Goal: Task Accomplishment & Management: Use online tool/utility

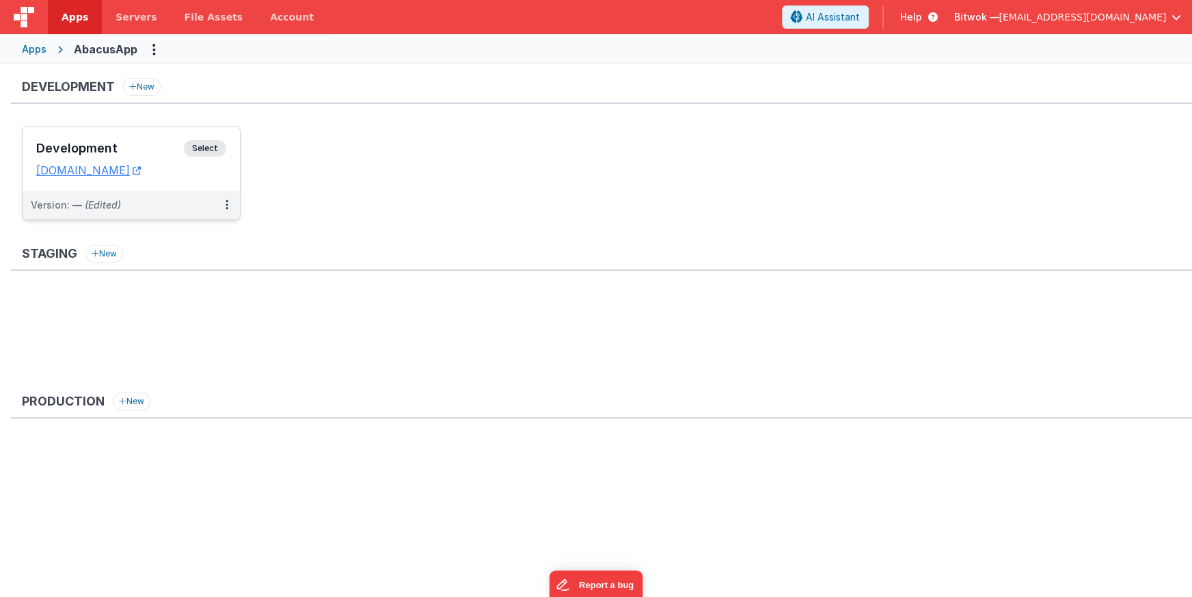
click at [79, 160] on div "Development Select" at bounding box center [131, 151] width 190 height 23
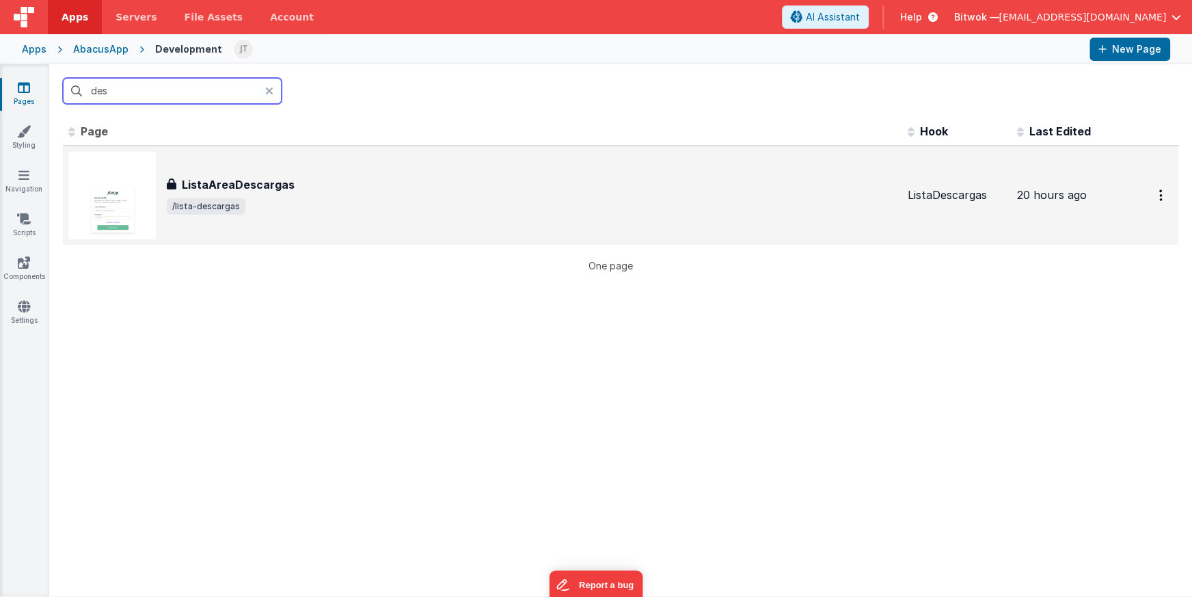
type input "des"
click at [246, 165] on div "ListaAreaDescargas ListaAreaDescargas /lista-descargas" at bounding box center [482, 195] width 828 height 87
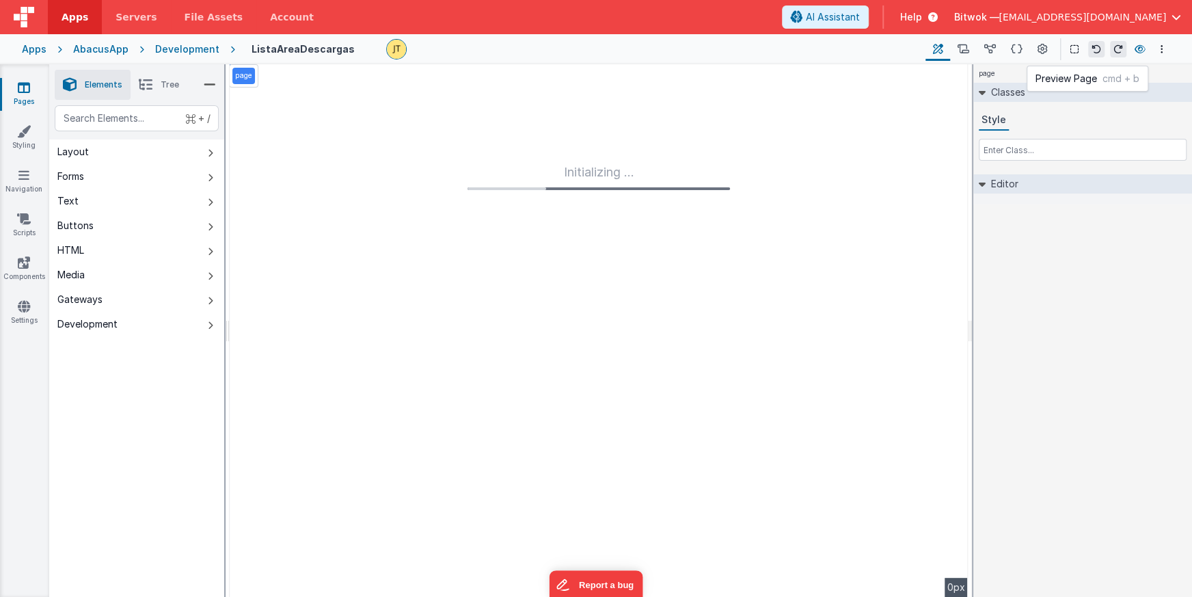
click at [1139, 49] on icon at bounding box center [1139, 49] width 11 height 10
click at [1017, 46] on icon at bounding box center [1017, 49] width 12 height 14
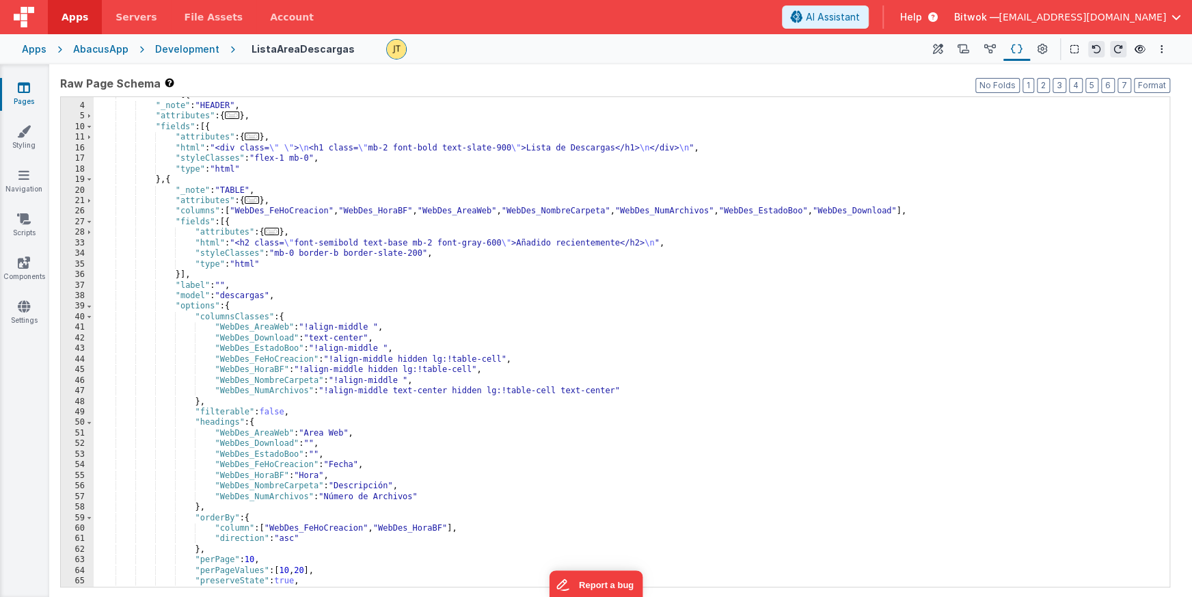
scroll to position [31, 0]
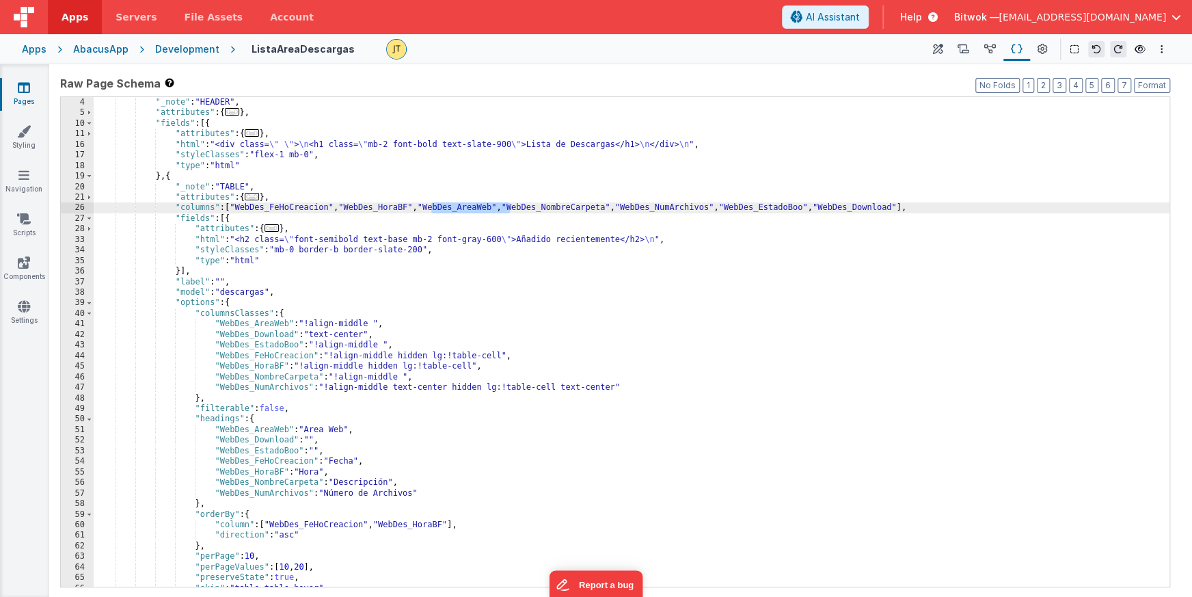
drag, startPoint x: 510, startPoint y: 207, endPoint x: 430, endPoint y: 206, distance: 80.0
click at [430, 206] on div ""_note" : "HEADER" , "attributes" : { ... } , "fields" : [{ "attributes" : { ..…" at bounding box center [632, 352] width 1076 height 510
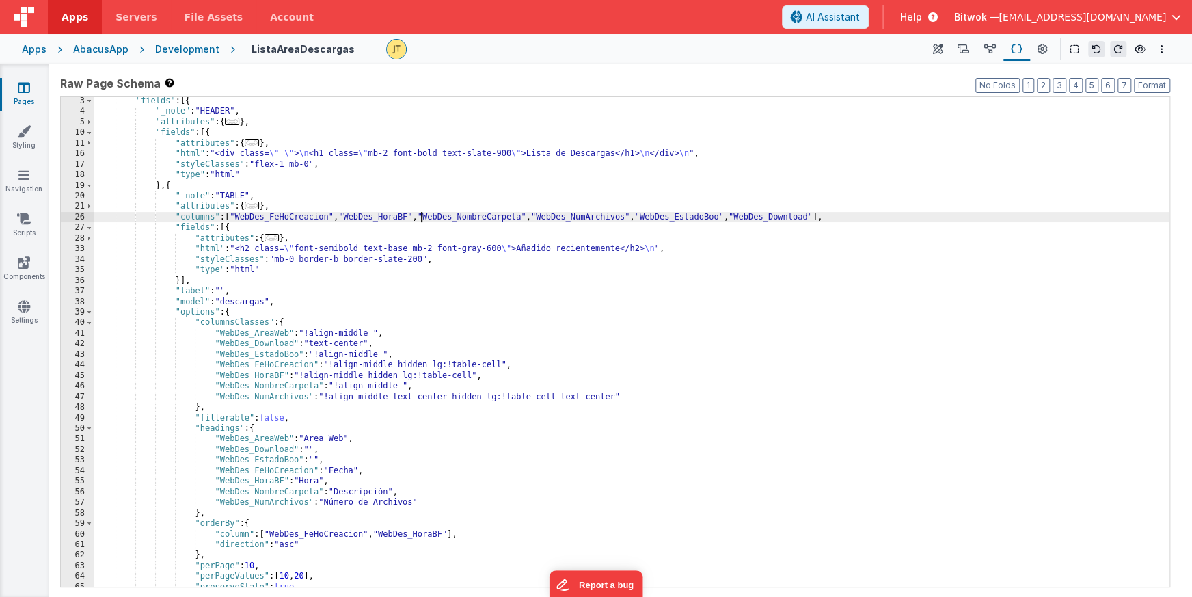
scroll to position [24, 0]
click at [599, 217] on div ""fields" : [{ "_note" : "HEADER" , "attributes" : { ... } , "fields" : [{ "attr…" at bounding box center [632, 349] width 1076 height 510
click at [711, 217] on div ""fields" : [{ "_note" : "HEADER" , "attributes" : { ... } , "fields" : [{ "attr…" at bounding box center [632, 349] width 1076 height 510
click at [801, 212] on div ""fields" : [{ "_note" : "HEADER" , "attributes" : { ... } , "fields" : [{ "attr…" at bounding box center [632, 349] width 1076 height 510
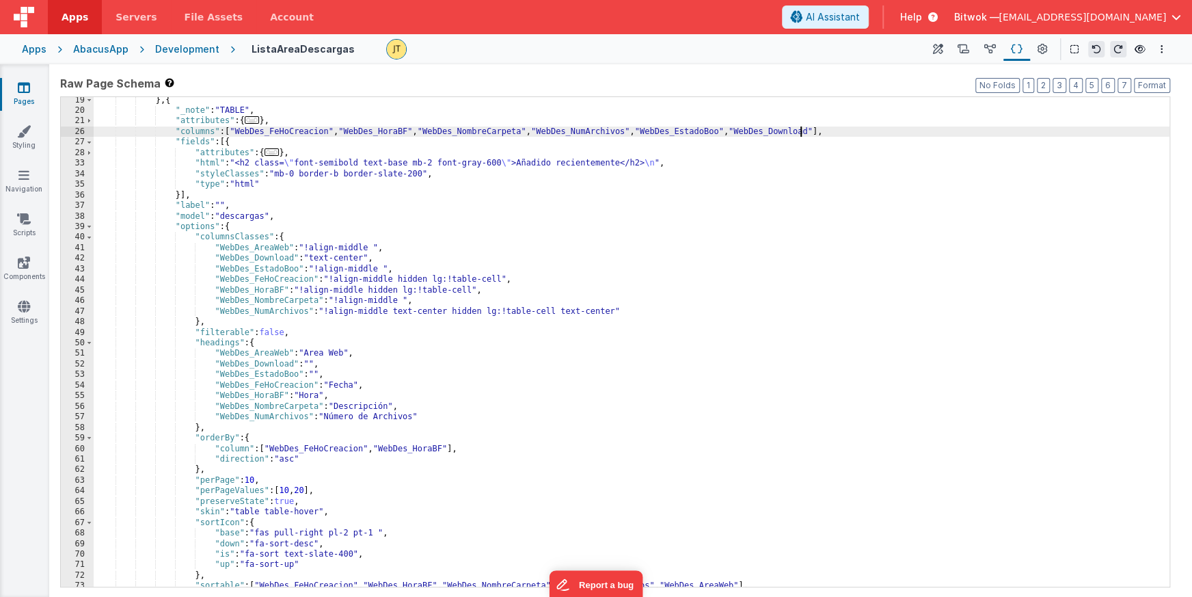
scroll to position [109, 0]
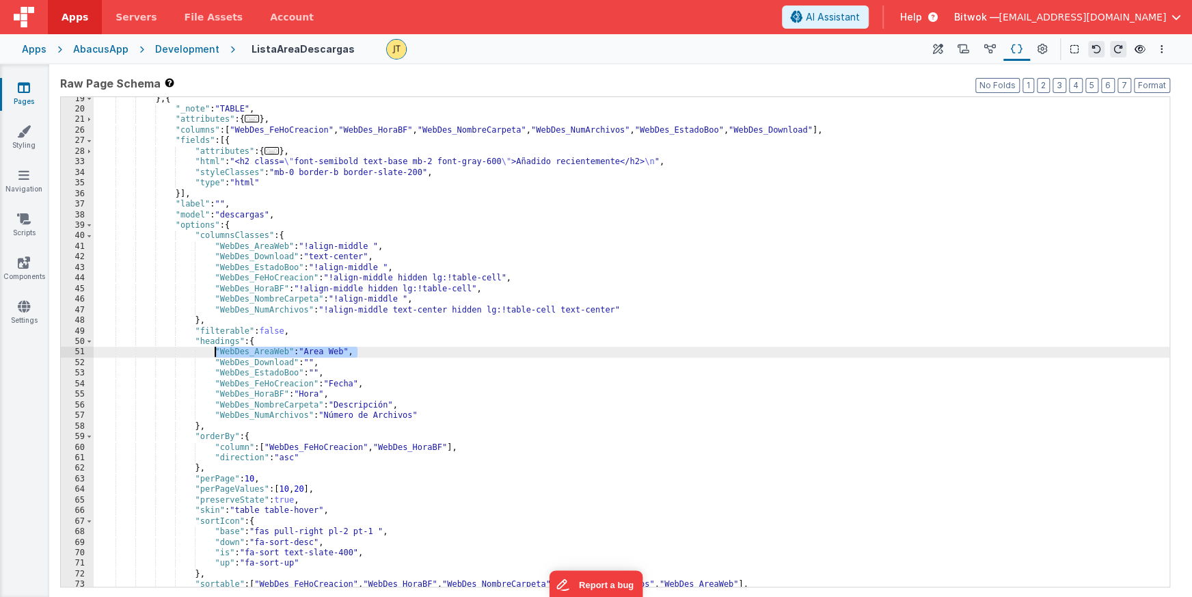
drag, startPoint x: 357, startPoint y: 351, endPoint x: 213, endPoint y: 351, distance: 144.2
click at [213, 351] on div "} , { "_note" : "TABLE" , "attributes" : { ... } , "columns" : [ "WebDes_FeHoCr…" at bounding box center [632, 349] width 1076 height 510
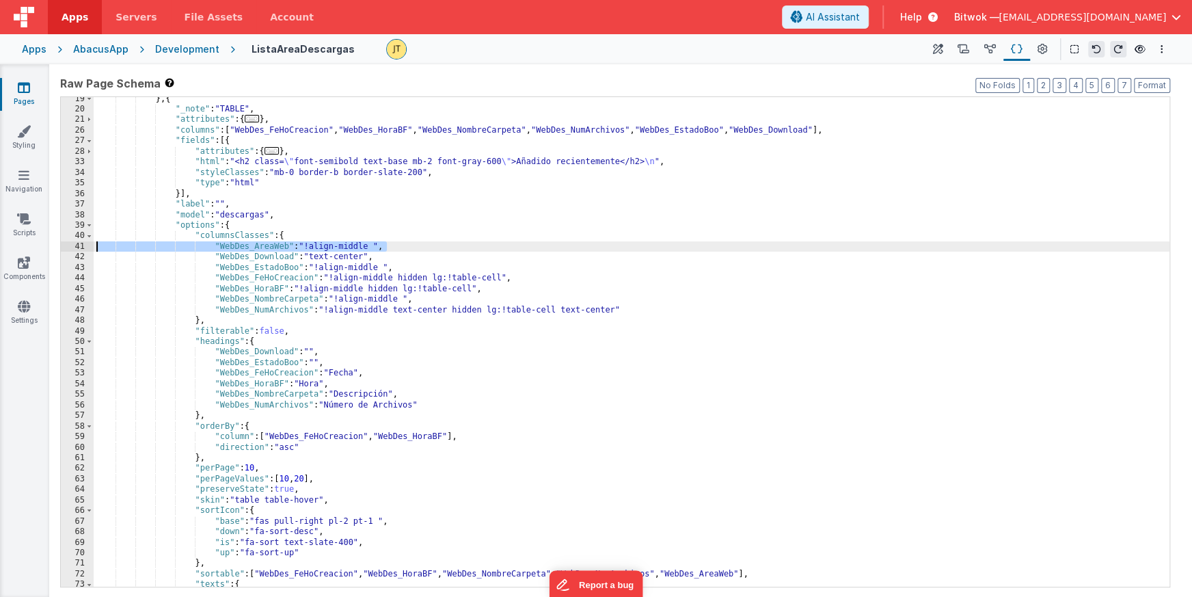
drag, startPoint x: 392, startPoint y: 245, endPoint x: 87, endPoint y: 247, distance: 304.8
click at [87, 247] on div "19 20 21 26 27 28 33 34 35 36 37 38 39 40 41 42 43 44 45 46 47 48 49 50 51 52 5…" at bounding box center [615, 341] width 1110 height 491
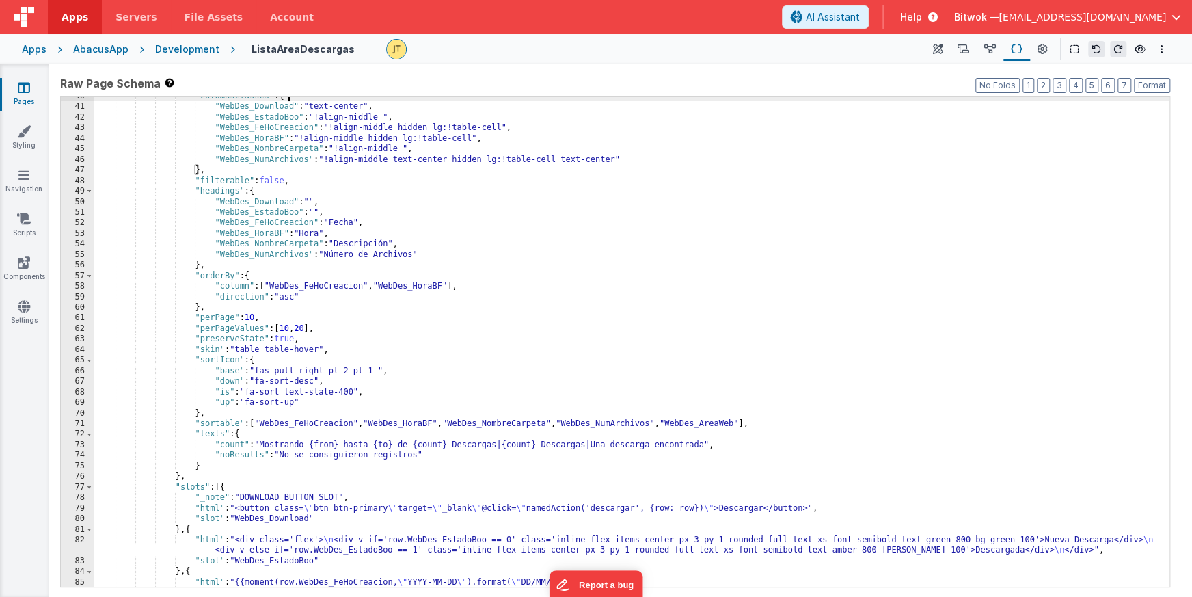
scroll to position [249, 0]
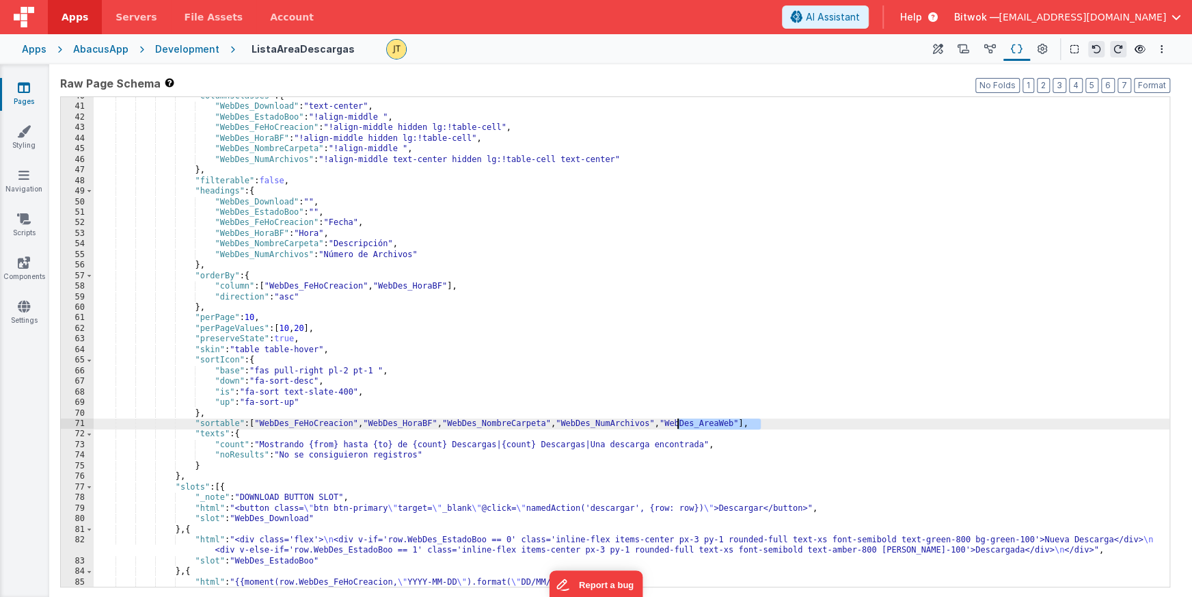
drag, startPoint x: 761, startPoint y: 422, endPoint x: 676, endPoint y: 426, distance: 84.8
click at [676, 426] on div ""columnsClasses" : { "WebDes_Download" : "text-center" , "WebDes_EstadoBoo" : "…" at bounding box center [632, 346] width 1076 height 510
click at [460, 407] on div ""columnsClasses" : { "WebDes_Download" : "text-center" , "WebDes_EstadoBoo" : "…" at bounding box center [632, 346] width 1076 height 510
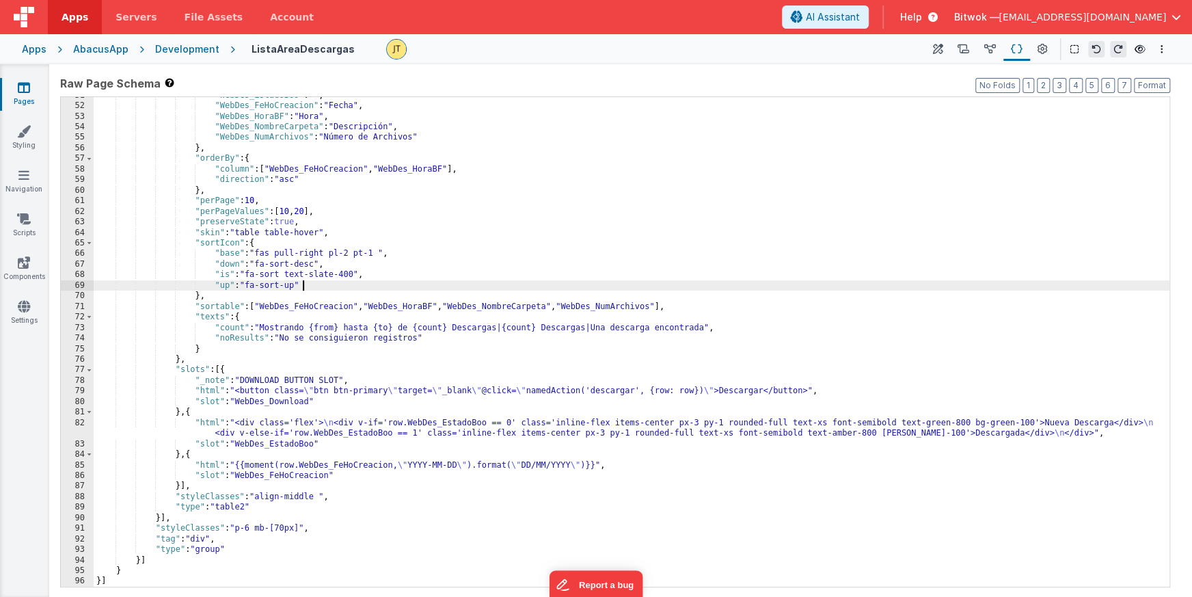
scroll to position [366, 0]
drag, startPoint x: 1140, startPoint y: 50, endPoint x: 756, endPoint y: 11, distance: 386.0
click at [765, 51] on div "ListaAreaDescargas Page Builder Named Actions Data Model Page Schema Page Setti…" at bounding box center [702, 49] width 935 height 23
